Goal: Information Seeking & Learning: Learn about a topic

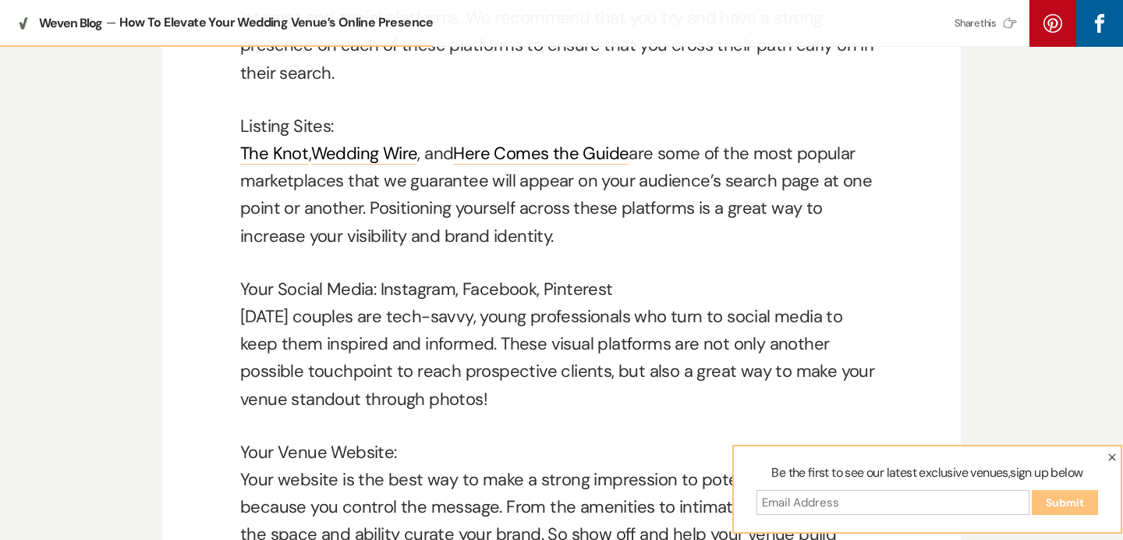
scroll to position [1183, 0]
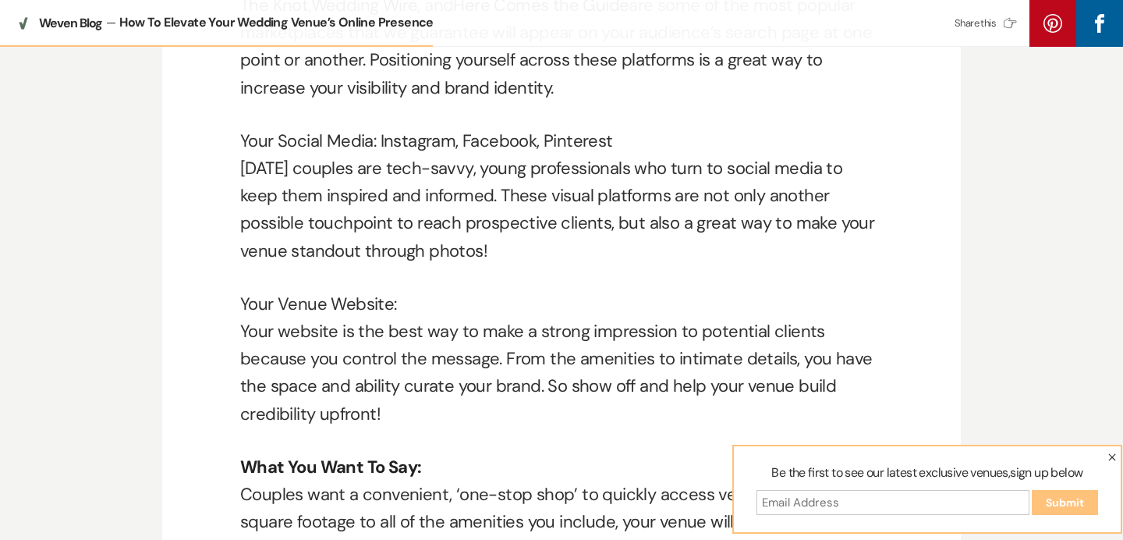
click at [264, 136] on p "Your Social Media: Instagram, Facebook, Pinterest [DATE] couples are tech-savvy…" at bounding box center [561, 195] width 643 height 137
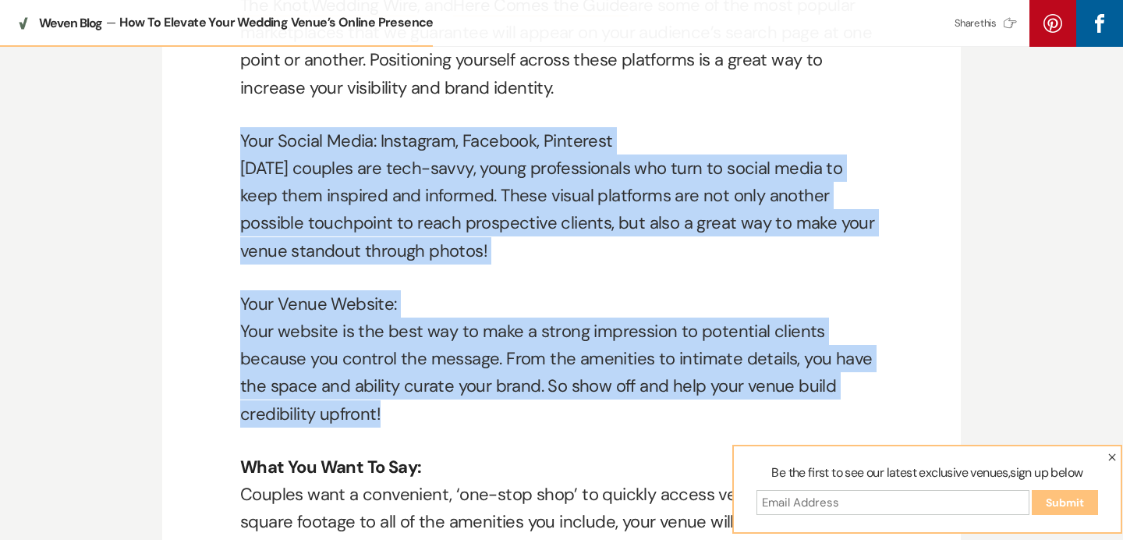
drag, startPoint x: 264, startPoint y: 136, endPoint x: 392, endPoint y: 417, distance: 308.5
click at [392, 417] on p "Your Venue Website: Your website is the best way to make a strong impression to…" at bounding box center [561, 358] width 643 height 137
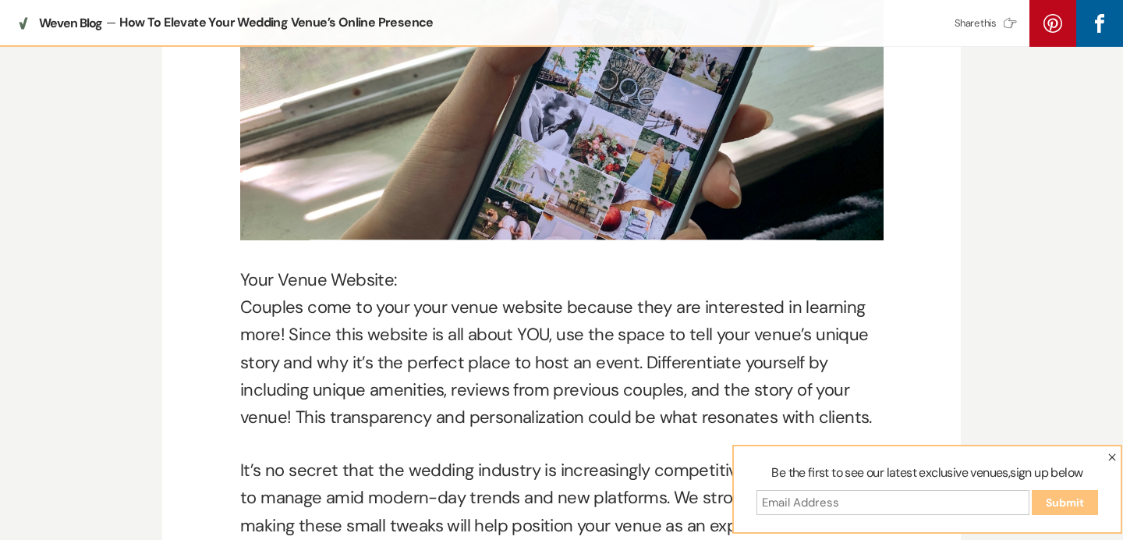
scroll to position [2228, 0]
click at [321, 265] on p "Your Venue Website: Couples come to your your venue website because they are in…" at bounding box center [561, 347] width 643 height 165
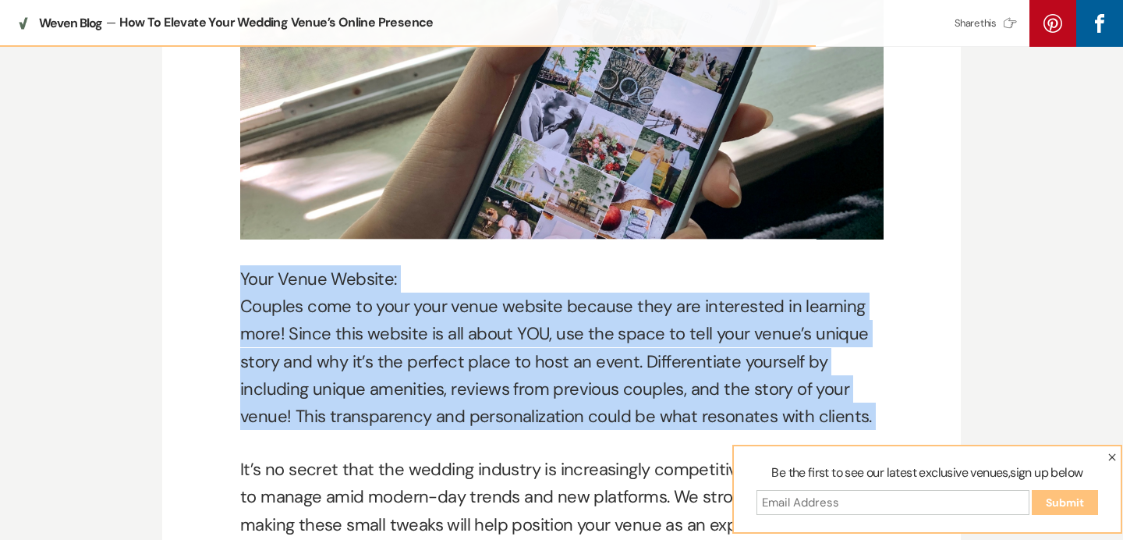
drag, startPoint x: 321, startPoint y: 243, endPoint x: 303, endPoint y: 401, distance: 158.6
click at [304, 401] on p "Your Venue Website: Couples come to your your venue website because they are in…" at bounding box center [561, 347] width 643 height 165
click at [303, 401] on p "Your Venue Website: Couples come to your your venue website because they are in…" at bounding box center [561, 347] width 643 height 165
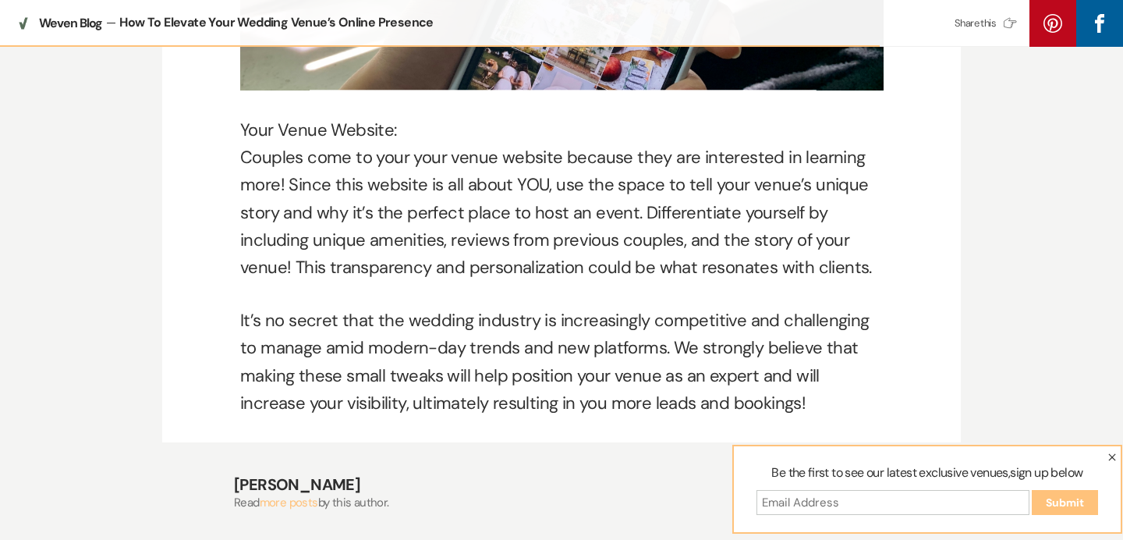
scroll to position [2428, 0]
